Goal: Complete application form

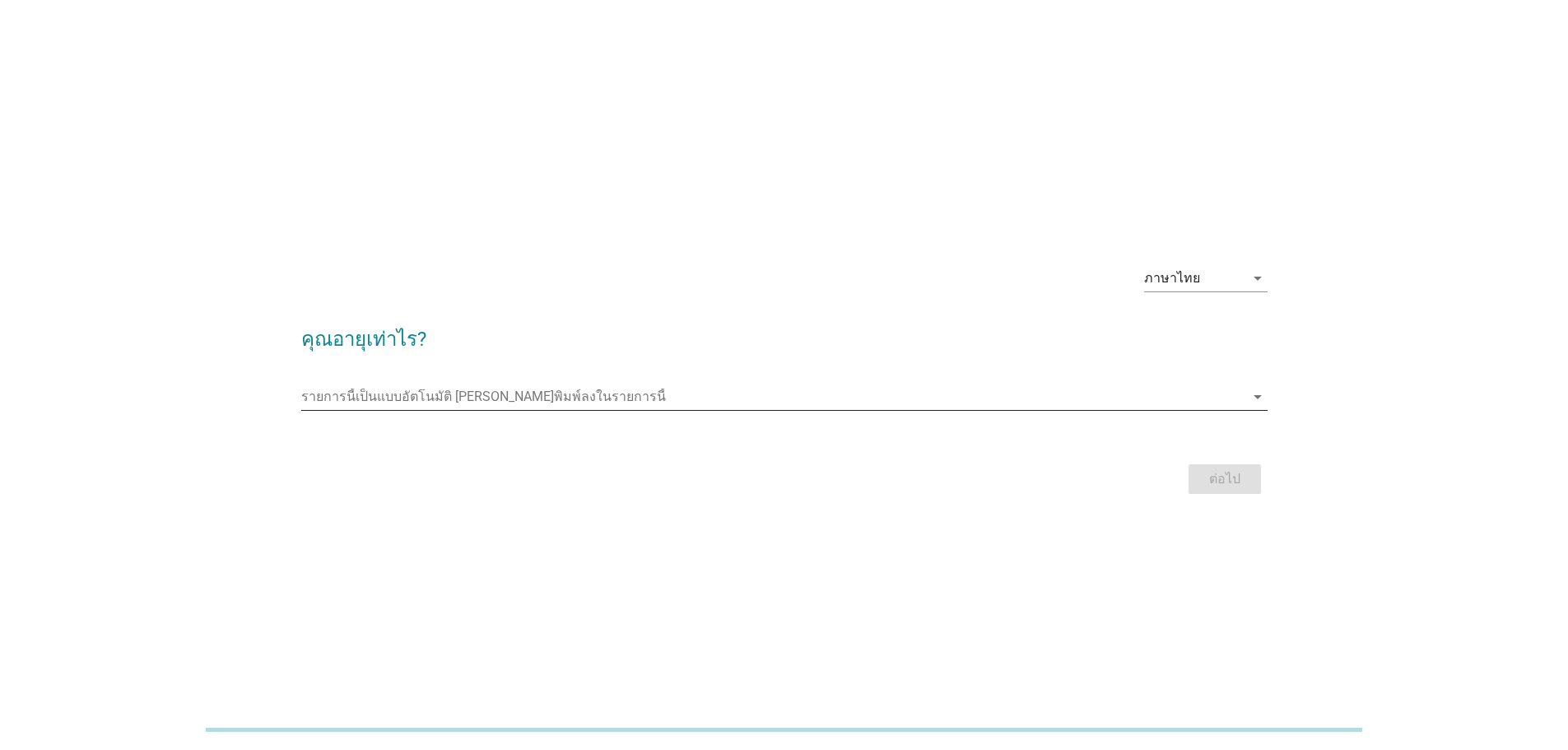
click at [540, 390] on input "รายการนี้เป็นแบบอัตโนมัติ คุณสามารถพิมพ์ลงในรายการนี้" at bounding box center [772, 397] width 944 height 26
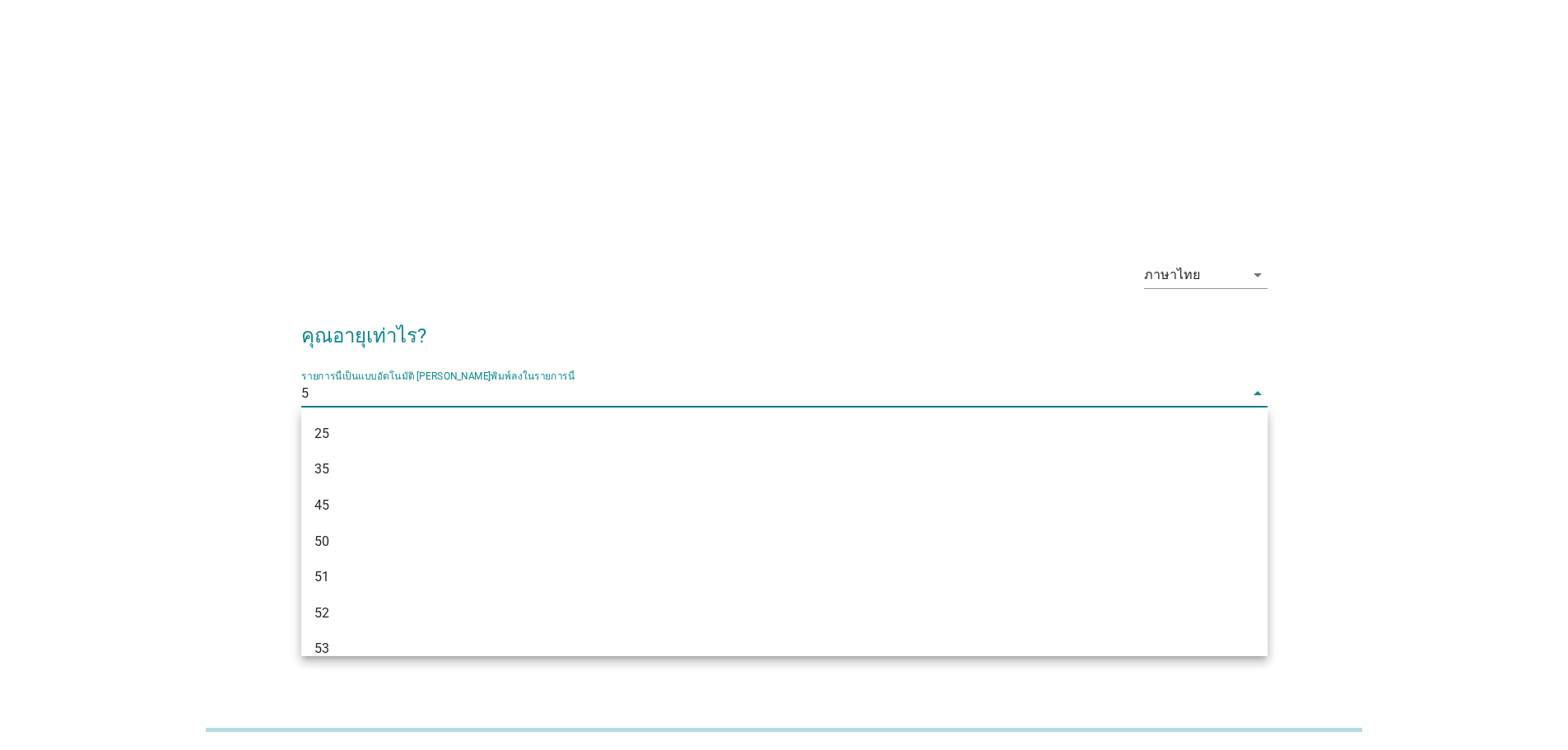
type input "50"
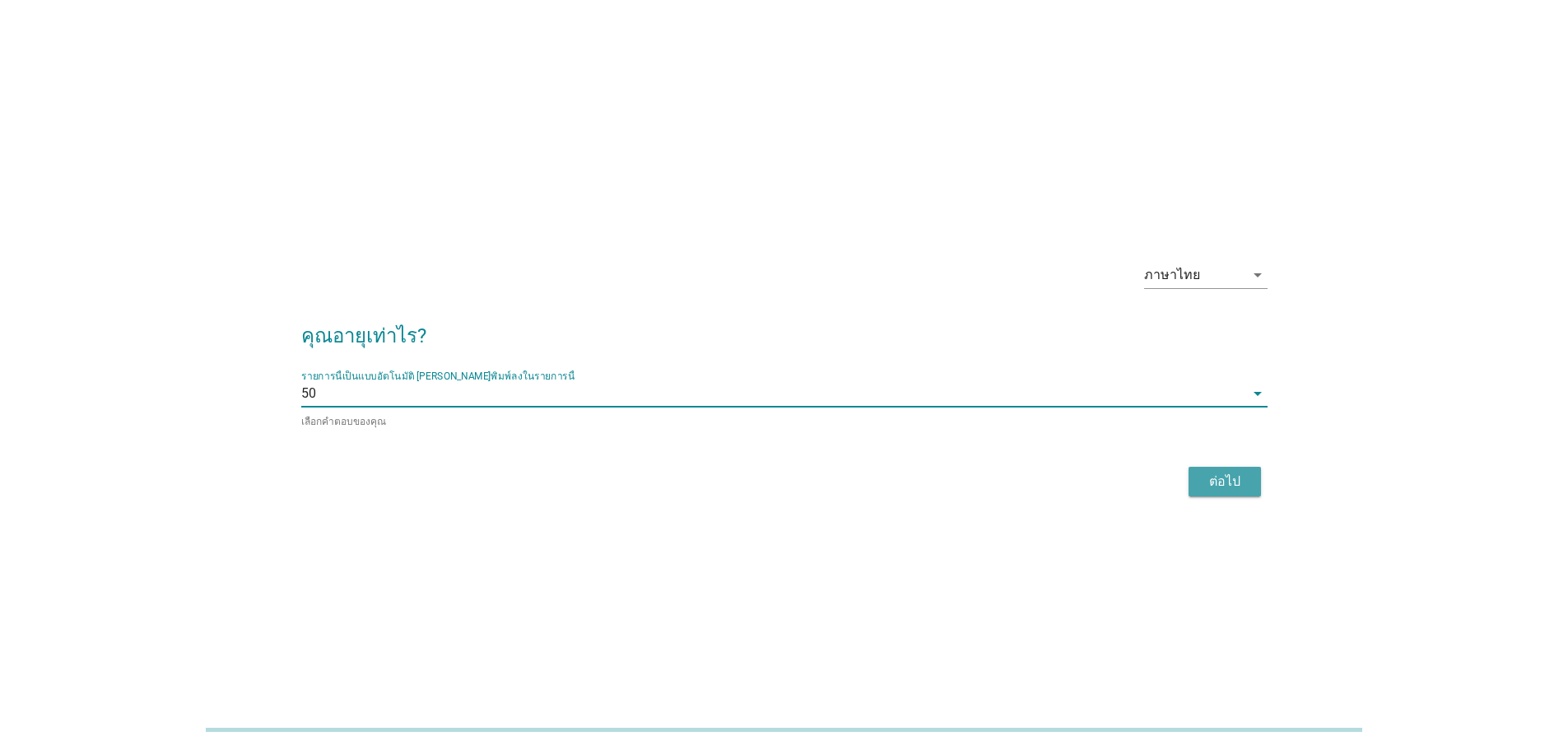
click at [1214, 476] on div "ต่อไป" at bounding box center [1225, 481] width 46 height 20
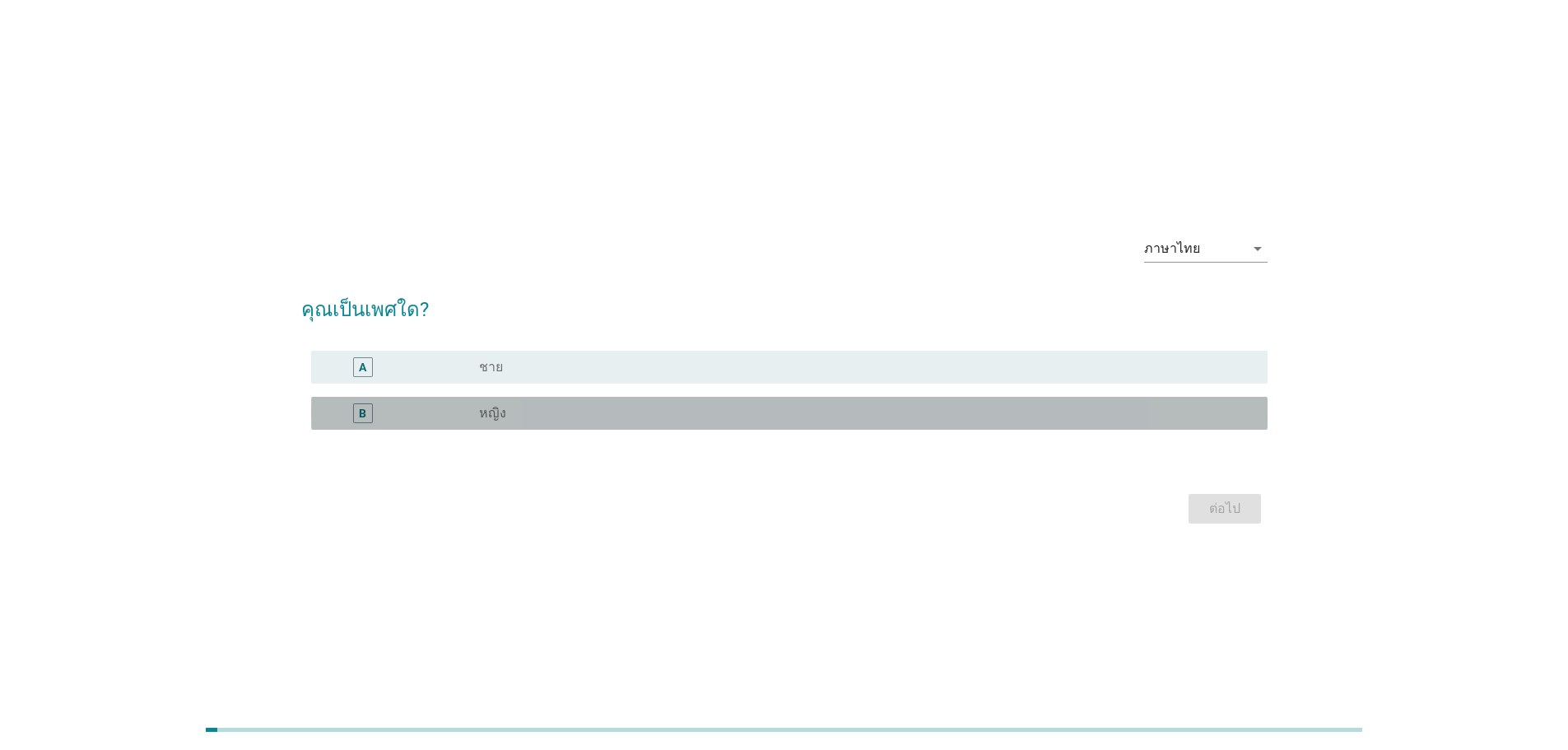
click at [554, 412] on div "radio_button_unchecked หญิง" at bounding box center [860, 413] width 762 height 17
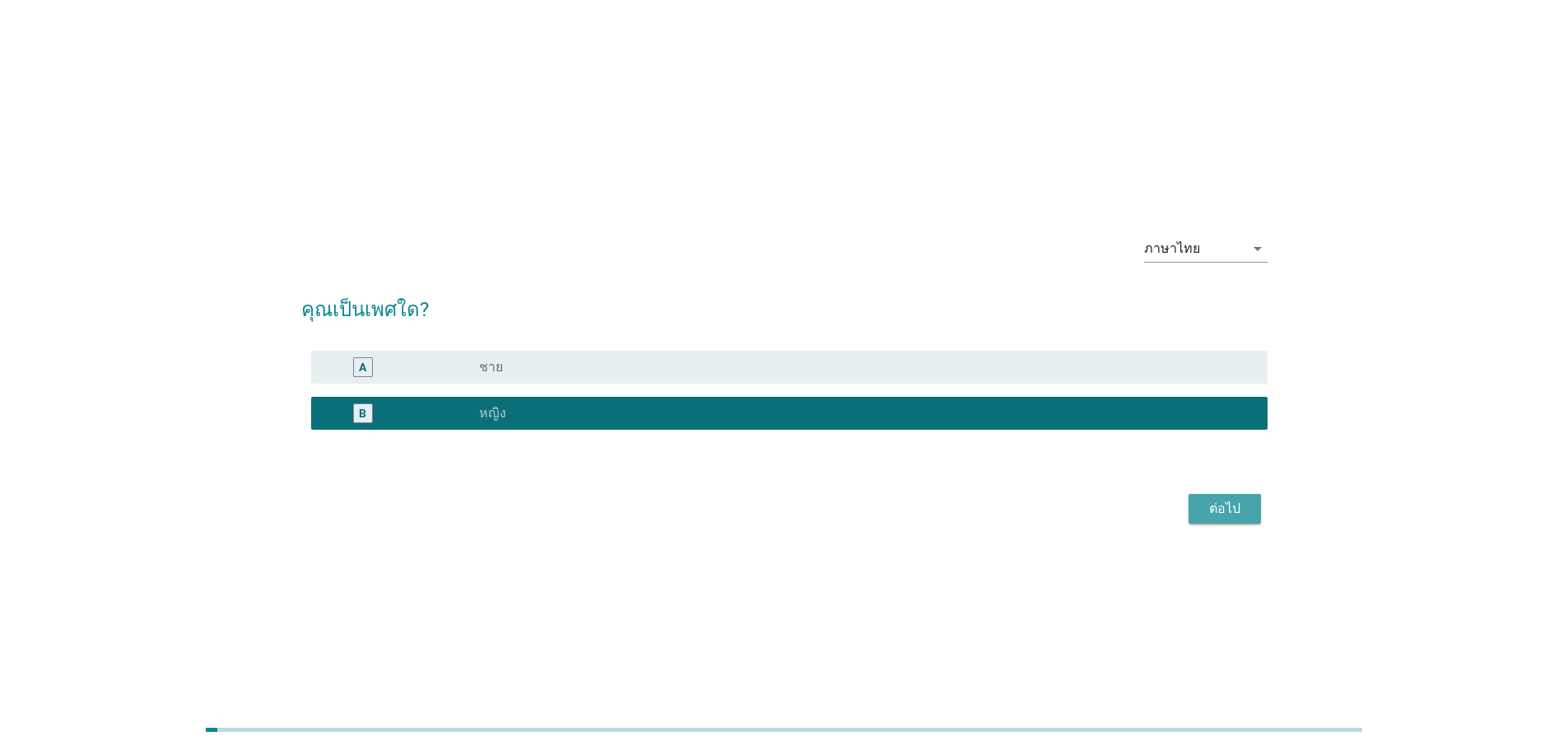
click at [1205, 506] on div "ต่อไป" at bounding box center [1225, 509] width 46 height 20
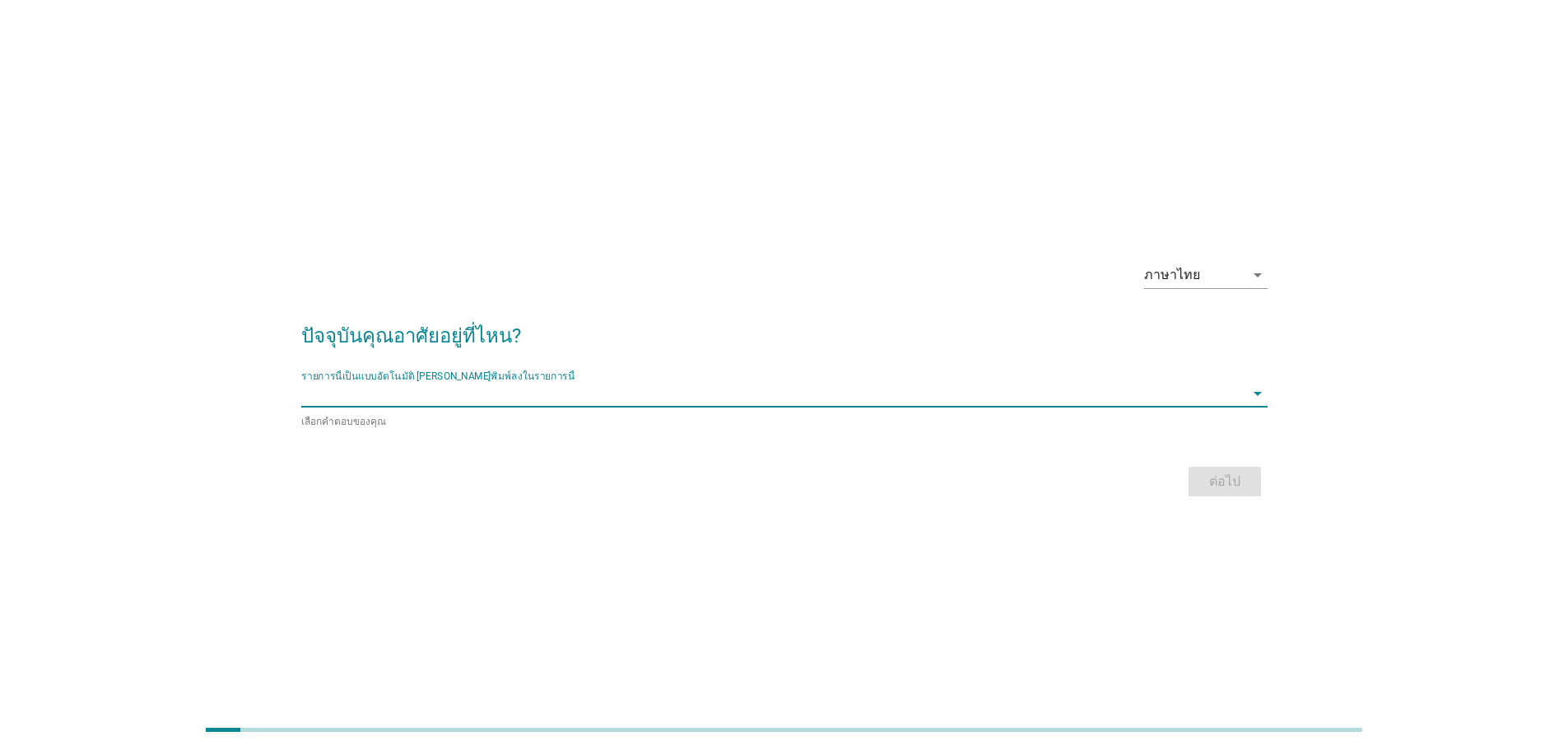
click at [711, 391] on input "รายการนี้เป็นแบบอัตโนมัติ คุณสามารถพิมพ์ลงในรายการนี้" at bounding box center [772, 394] width 944 height 26
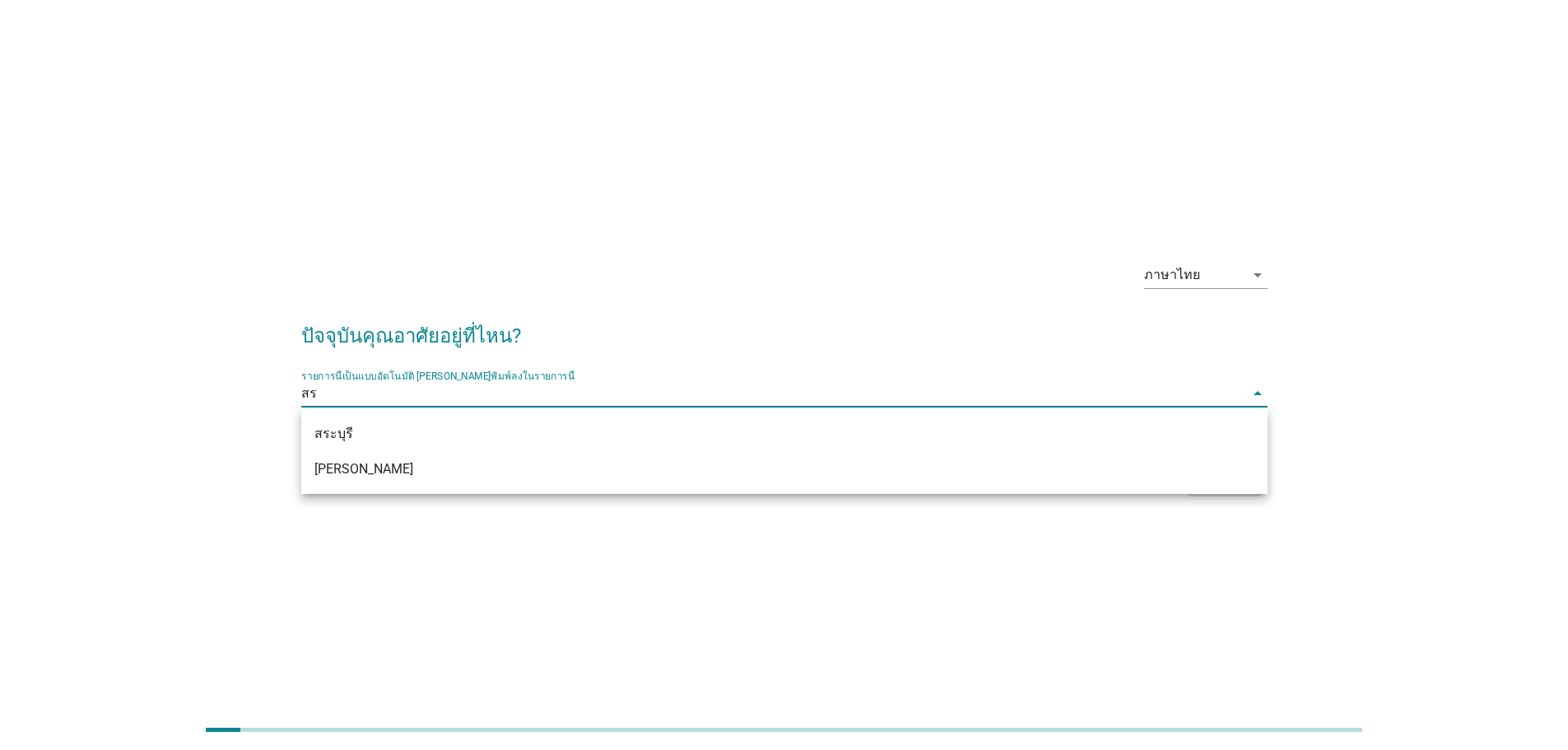
type input "สระ"
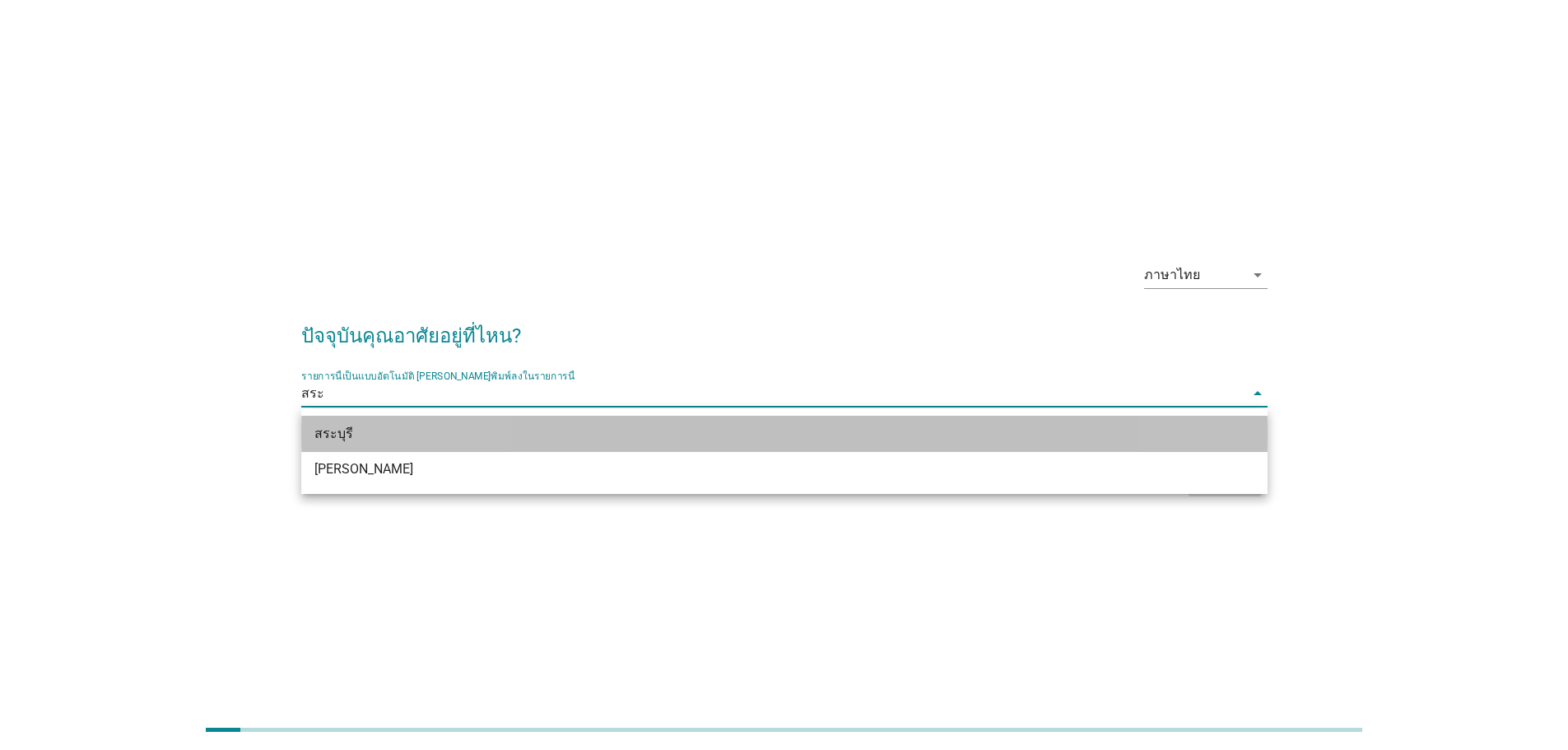
click at [675, 430] on div "สระบุรี" at bounding box center [745, 434] width 862 height 20
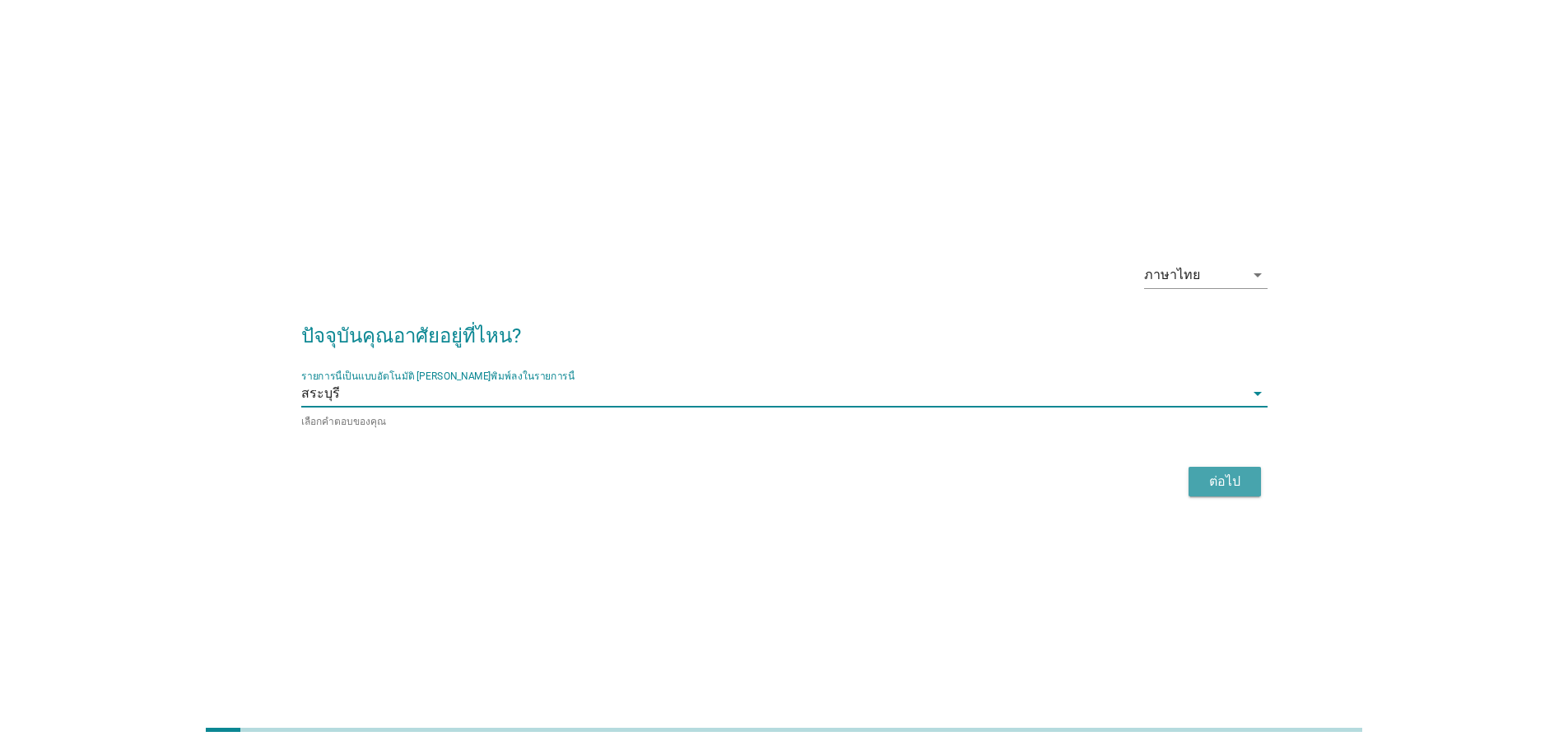
click at [1230, 475] on div "ต่อไป" at bounding box center [1225, 481] width 46 height 20
